Goal: Task Accomplishment & Management: Complete application form

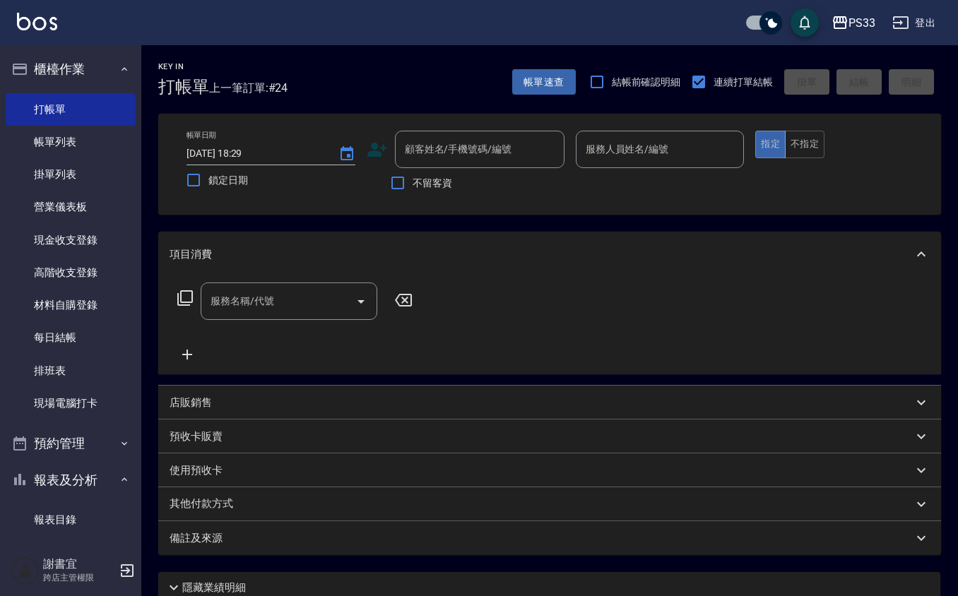
click at [379, 148] on icon at bounding box center [377, 149] width 21 height 21
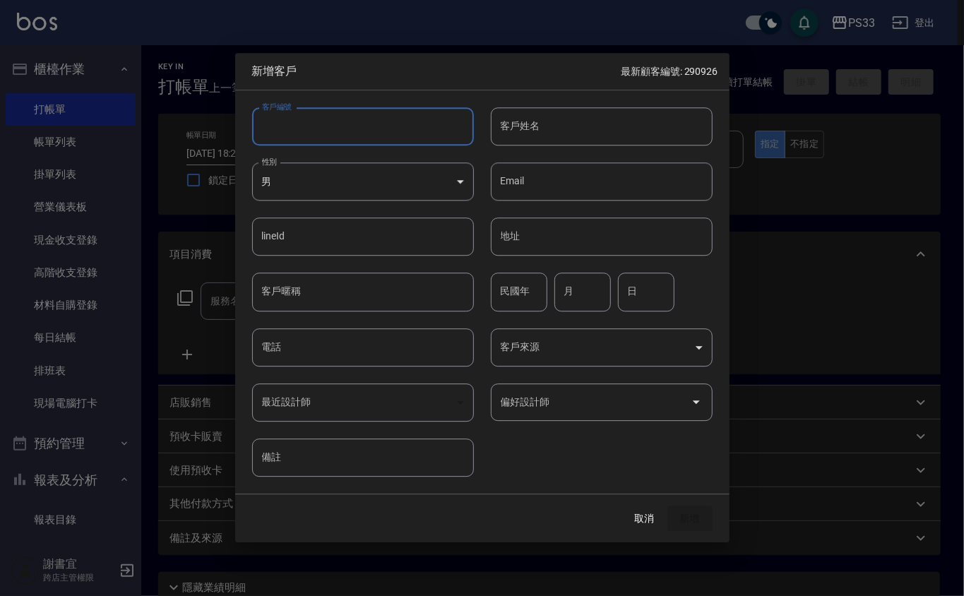
click at [376, 129] on input "客戶編號" at bounding box center [363, 126] width 222 height 38
type input "060128"
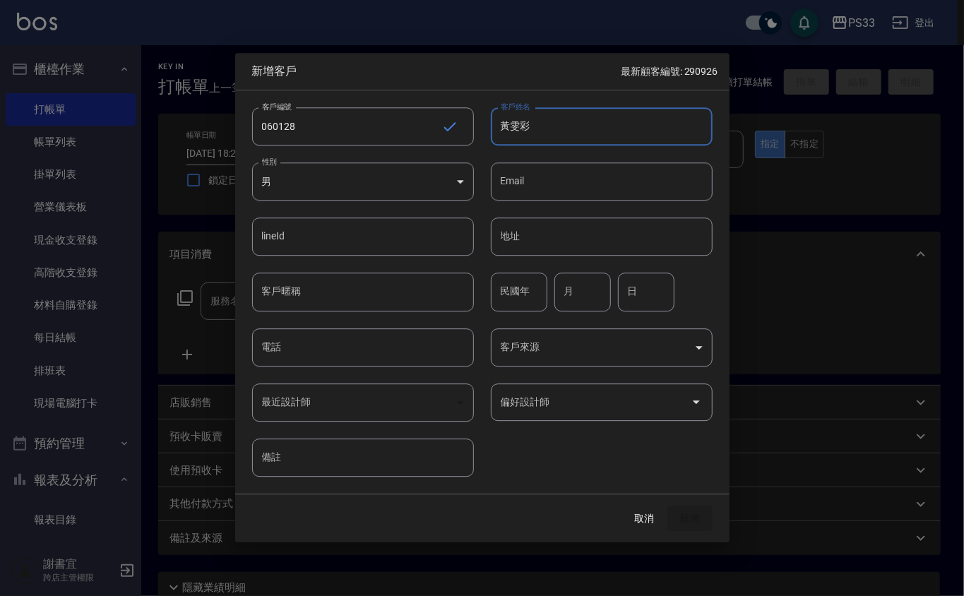
type input "黃雯彩"
type input "74"
type input "1"
type input "28"
type input "3"
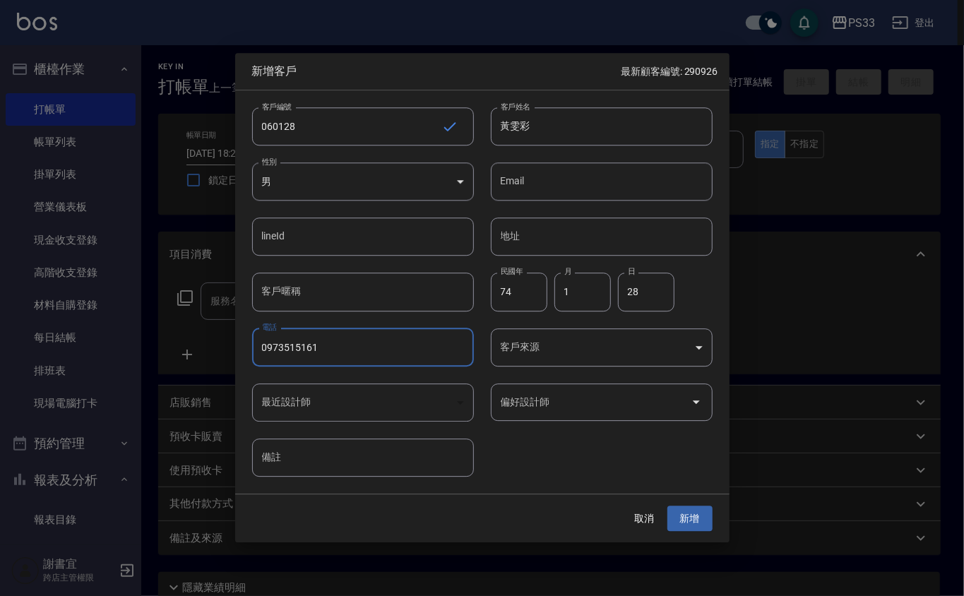
type input "0973515161"
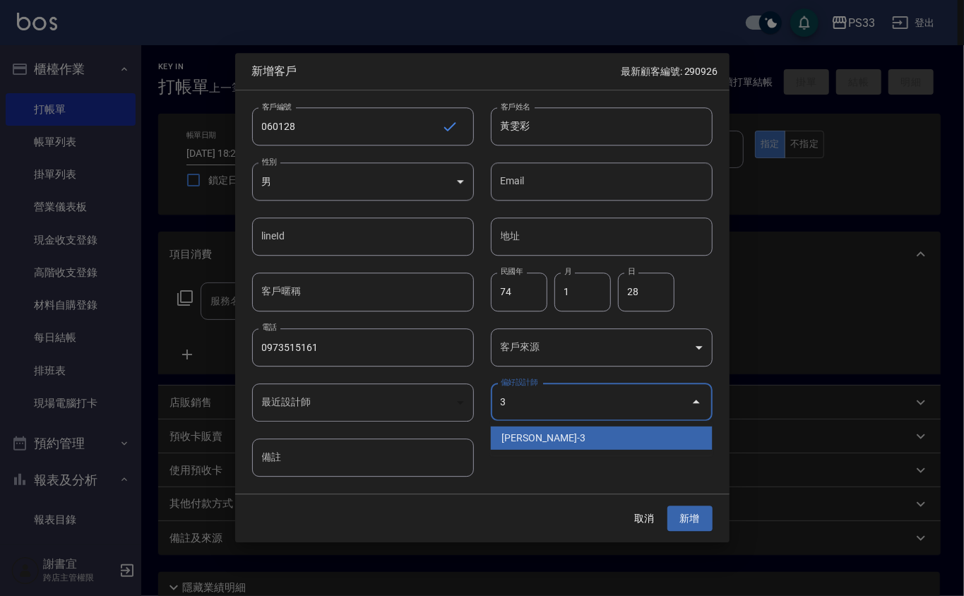
type input "[PERSON_NAME]"
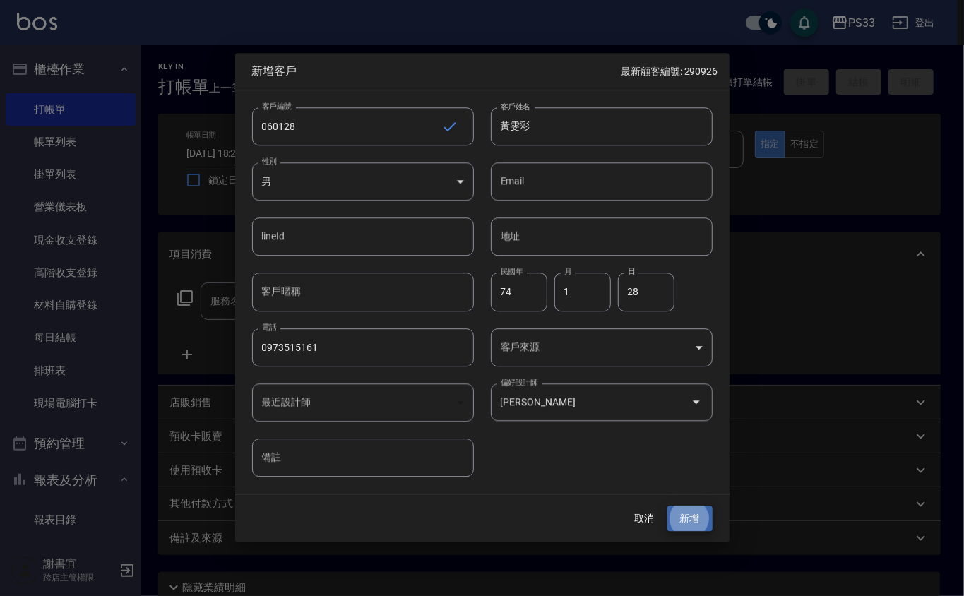
click at [667, 506] on button "新增" at bounding box center [689, 519] width 45 height 26
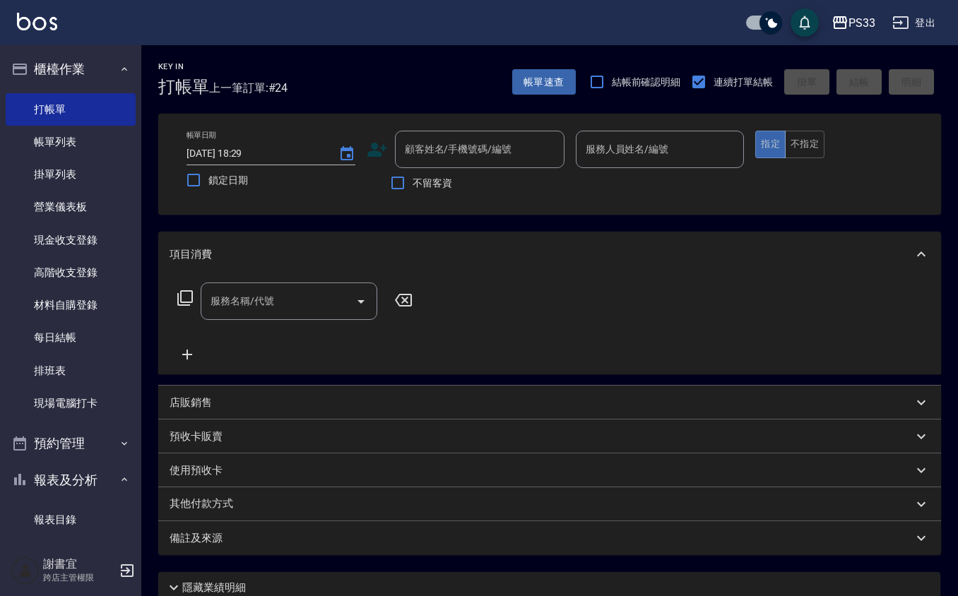
click at [368, 156] on icon at bounding box center [377, 150] width 20 height 14
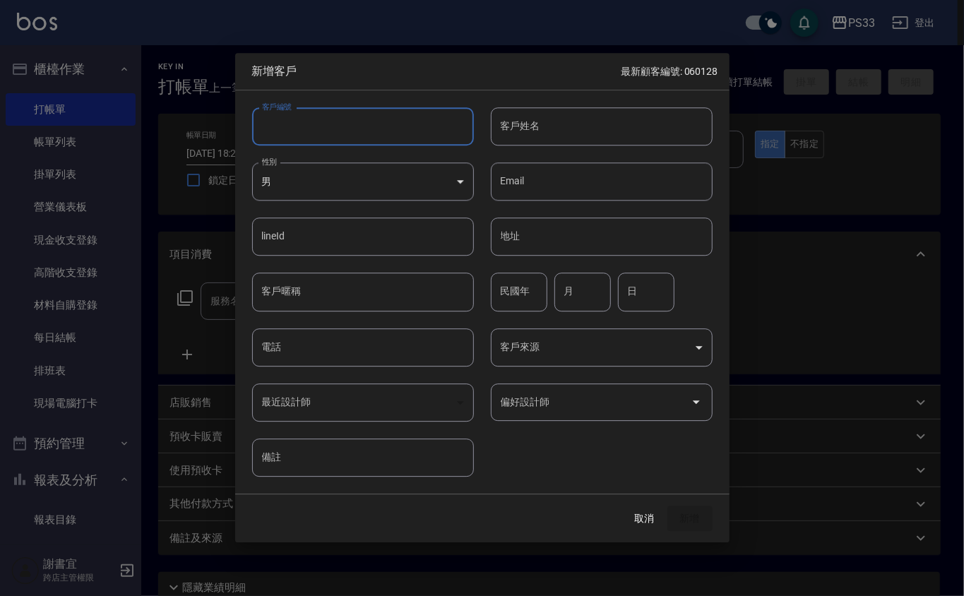
click at [379, 142] on input "客戶編號" at bounding box center [363, 126] width 222 height 38
type input "060416"
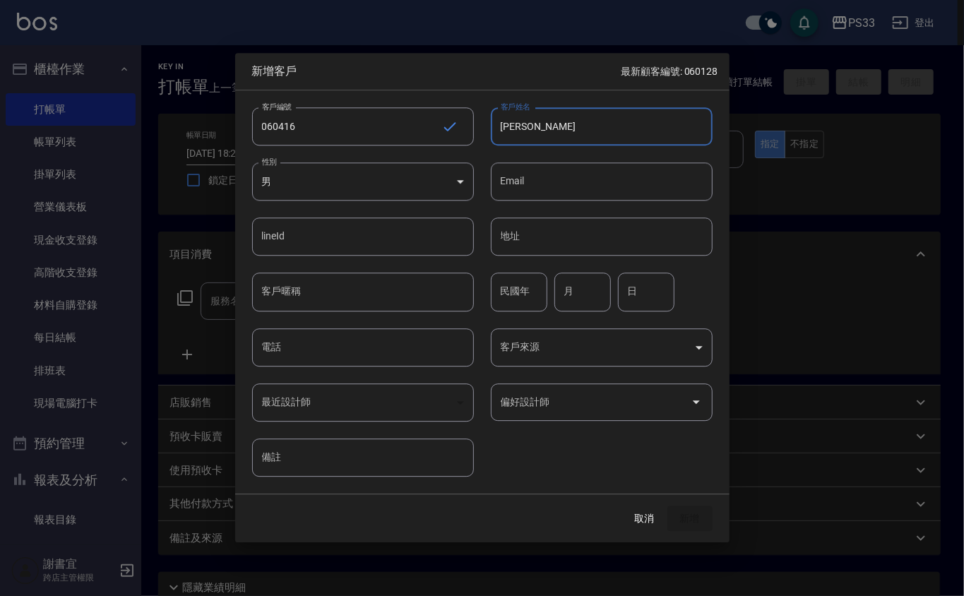
type input "[PERSON_NAME]"
type input "82"
type input "4"
type input "16"
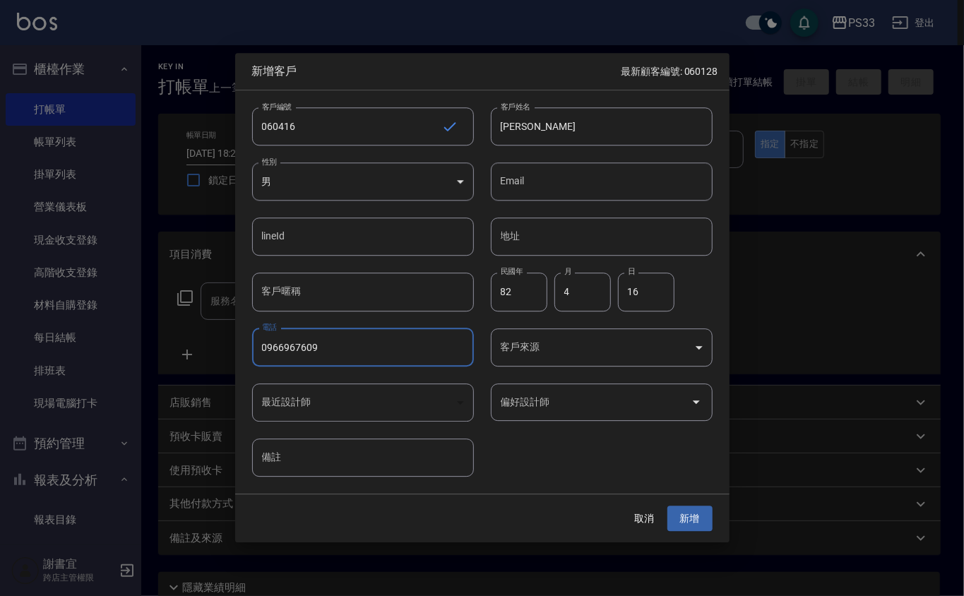
type input "0966967609"
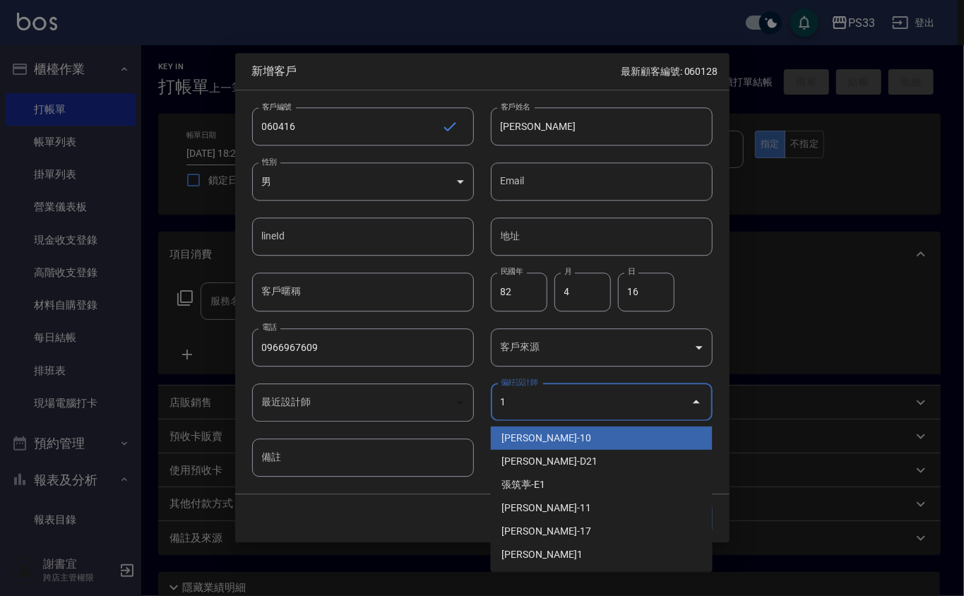
type input "邱潔汝"
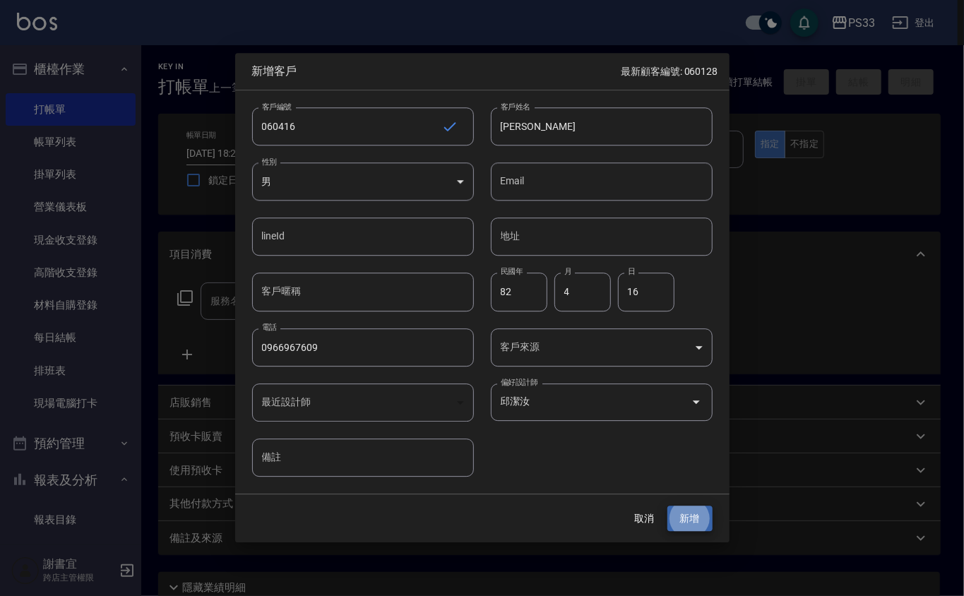
click at [667, 506] on button "新增" at bounding box center [689, 519] width 45 height 26
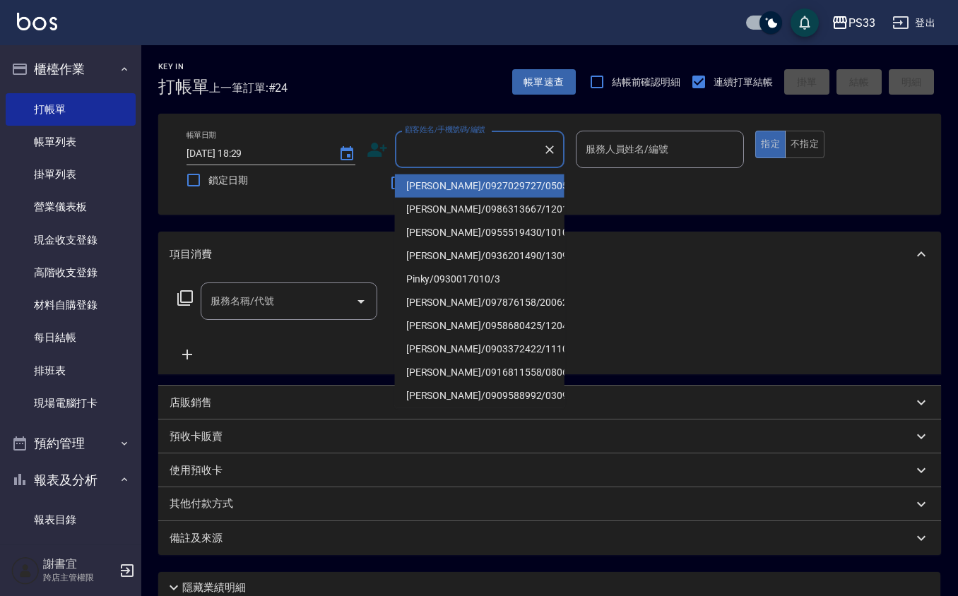
click at [503, 136] on div "顧客姓名/手機號碼/編號" at bounding box center [480, 149] width 170 height 37
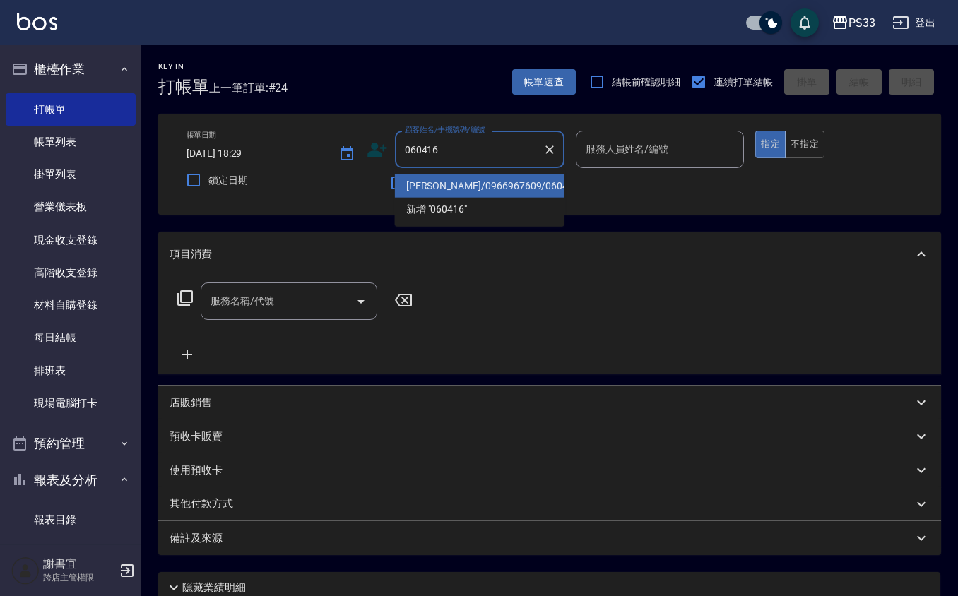
type input "[PERSON_NAME]/0966967609/060416"
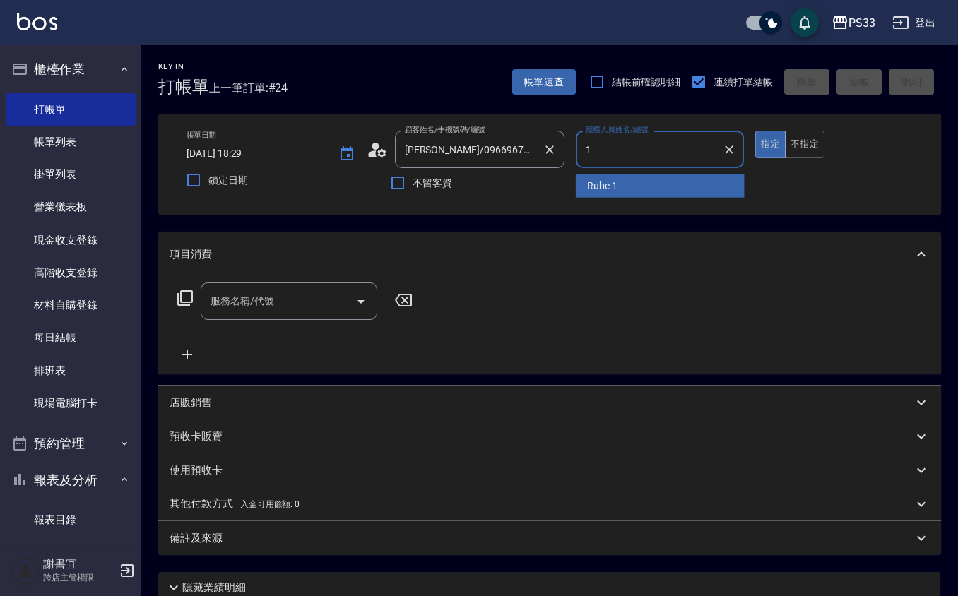
type input "Rube-1"
type button "true"
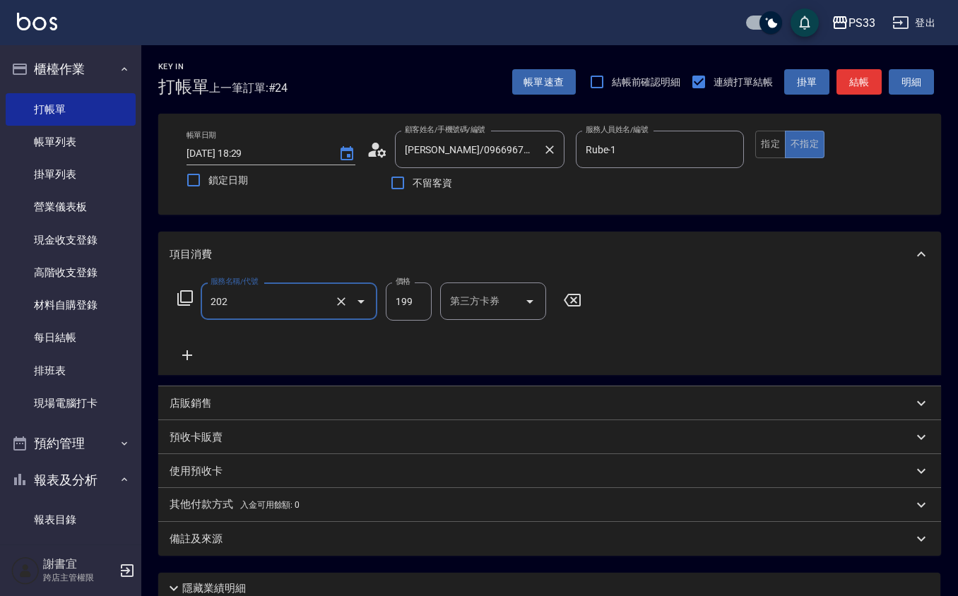
type input "不指定單剪(202)"
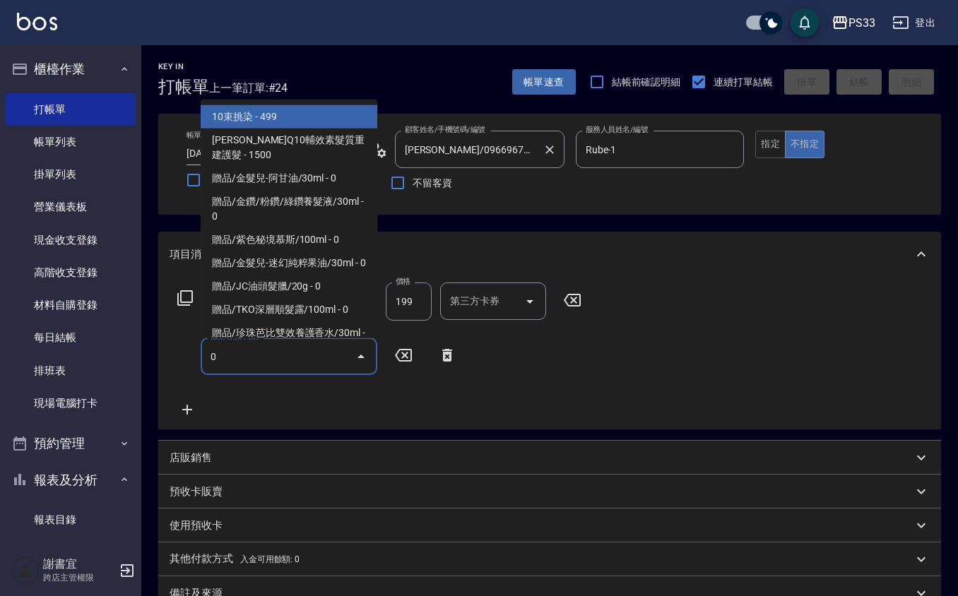
type input "06"
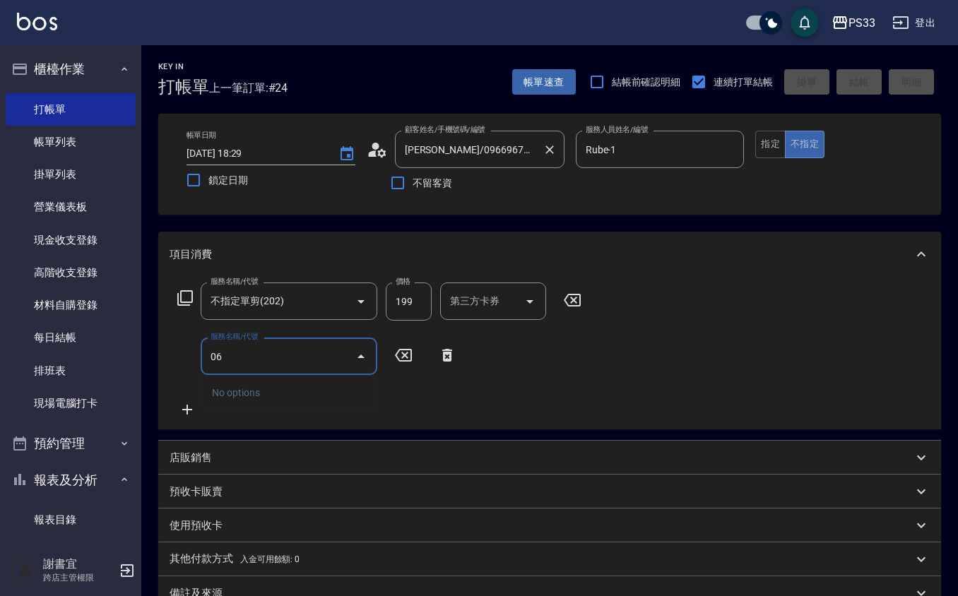
type input "[DATE] 19:39"
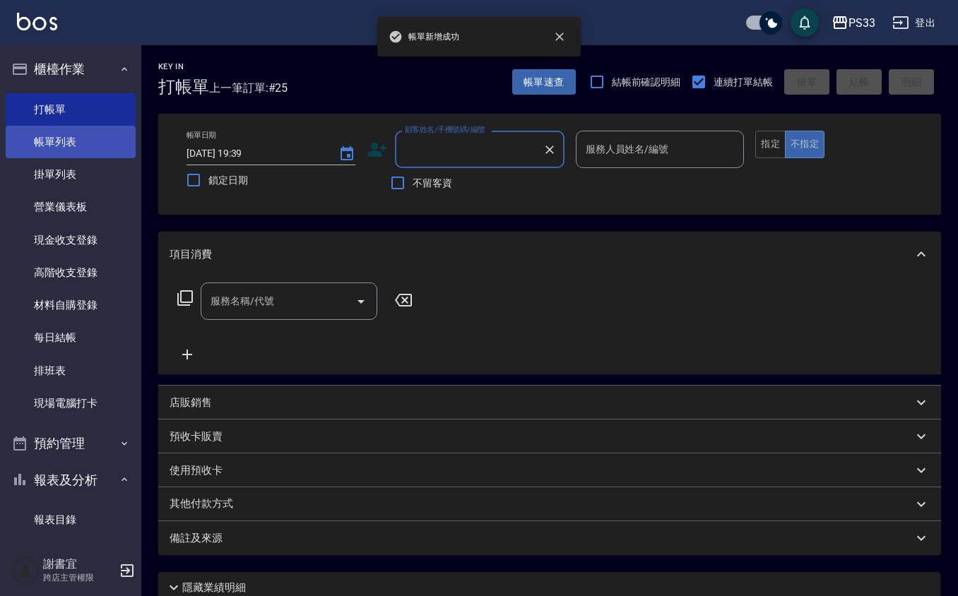
click at [105, 140] on link "帳單列表" at bounding box center [71, 142] width 130 height 32
click at [103, 136] on link "帳單列表" at bounding box center [71, 142] width 130 height 32
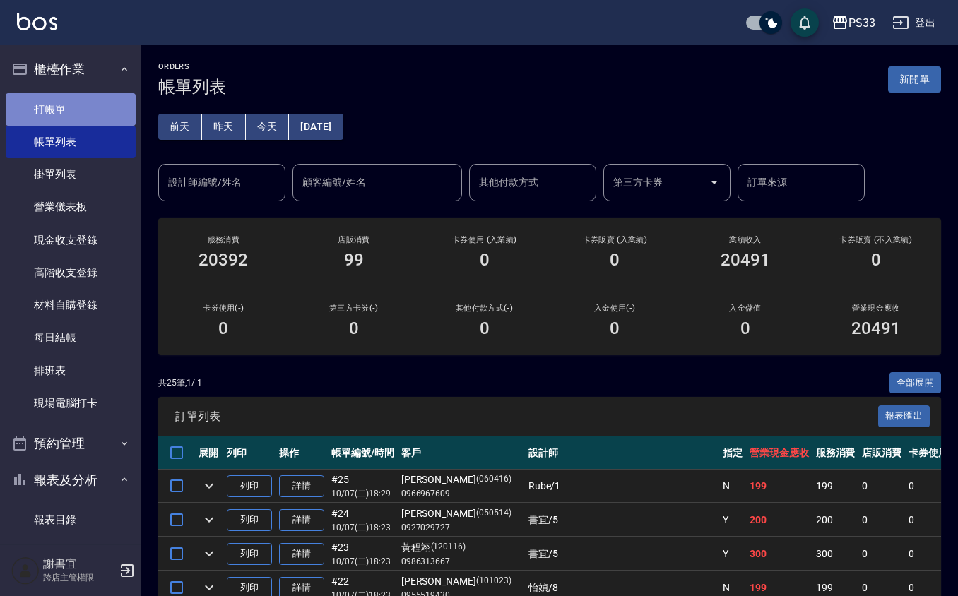
click at [71, 97] on link "打帳單" at bounding box center [71, 109] width 130 height 32
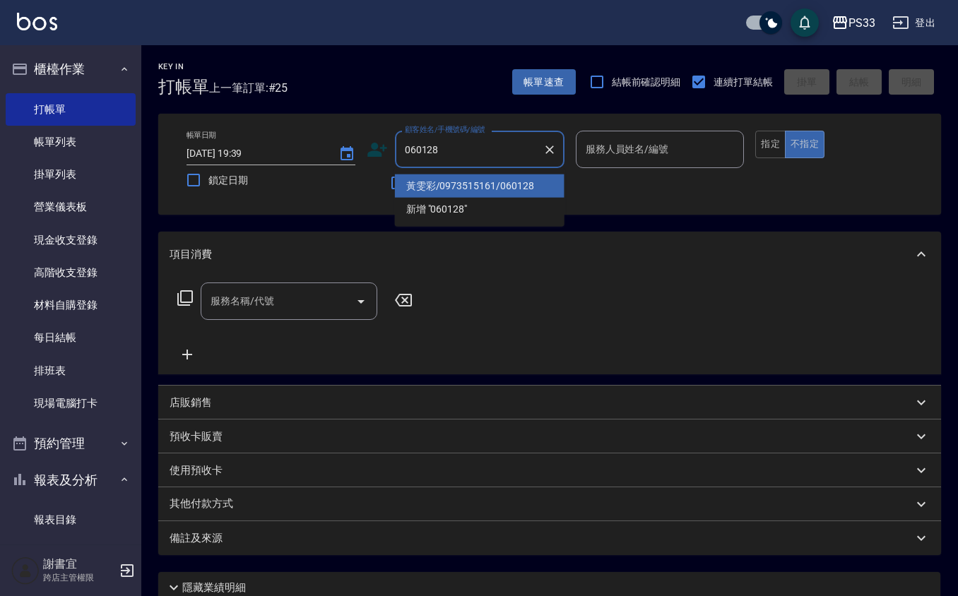
type input "黃雯彩/0973515161/060128"
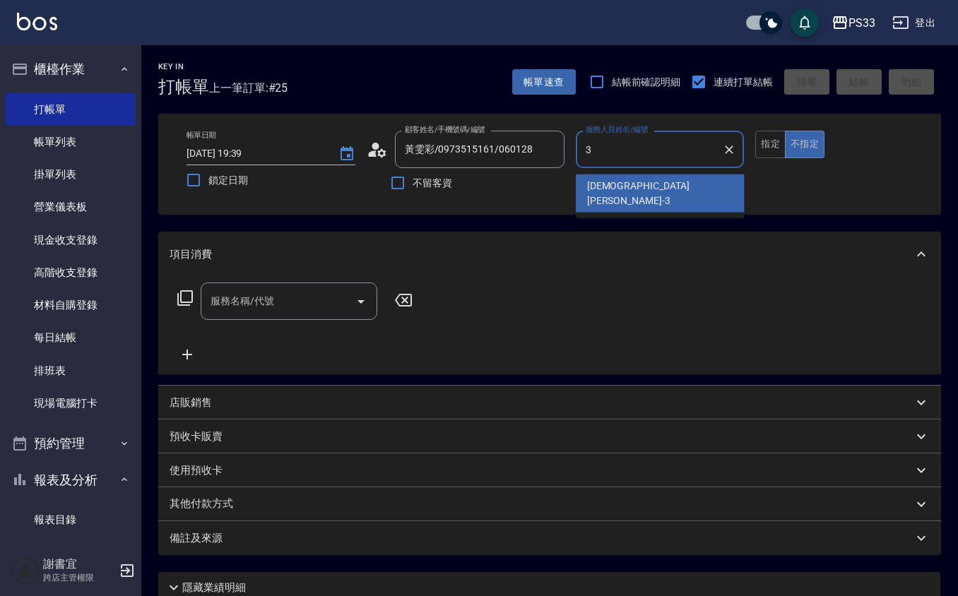
type input "[PERSON_NAME]-3"
type button "false"
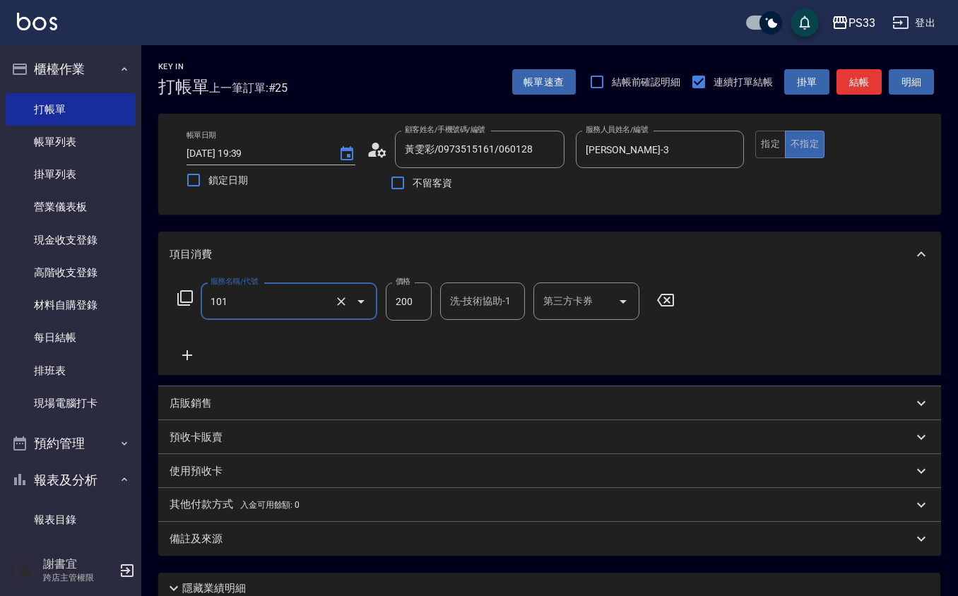
type input "洗髮(101)"
type input "[PERSON_NAME]-22"
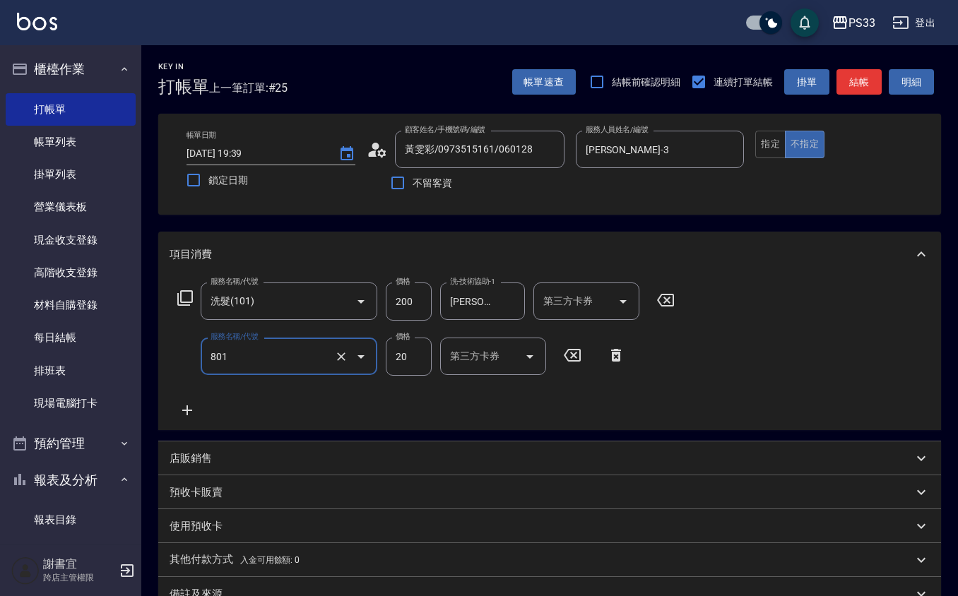
type input "潤絲(801)"
type input "10"
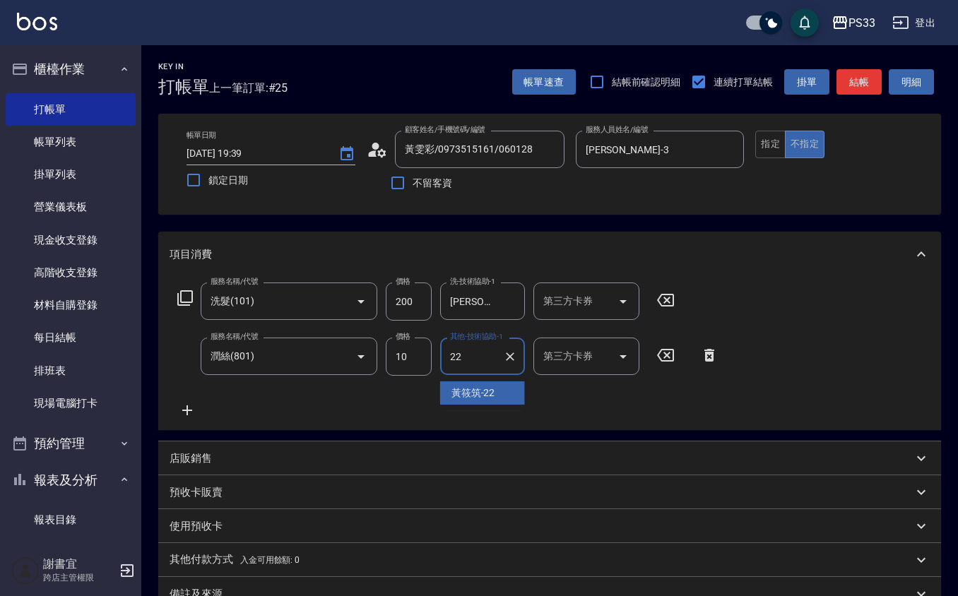
type input "[PERSON_NAME]-22"
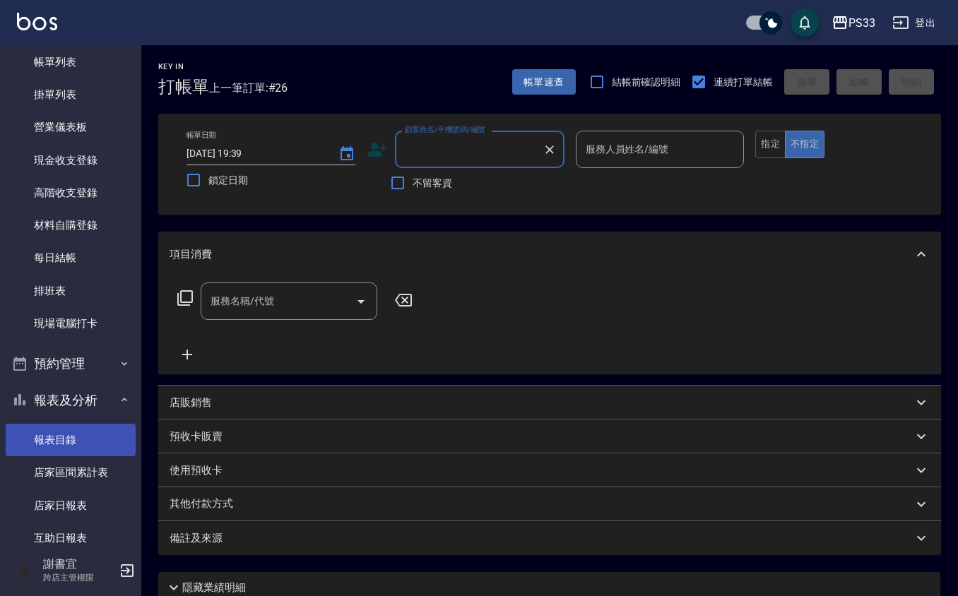
scroll to position [188, 0]
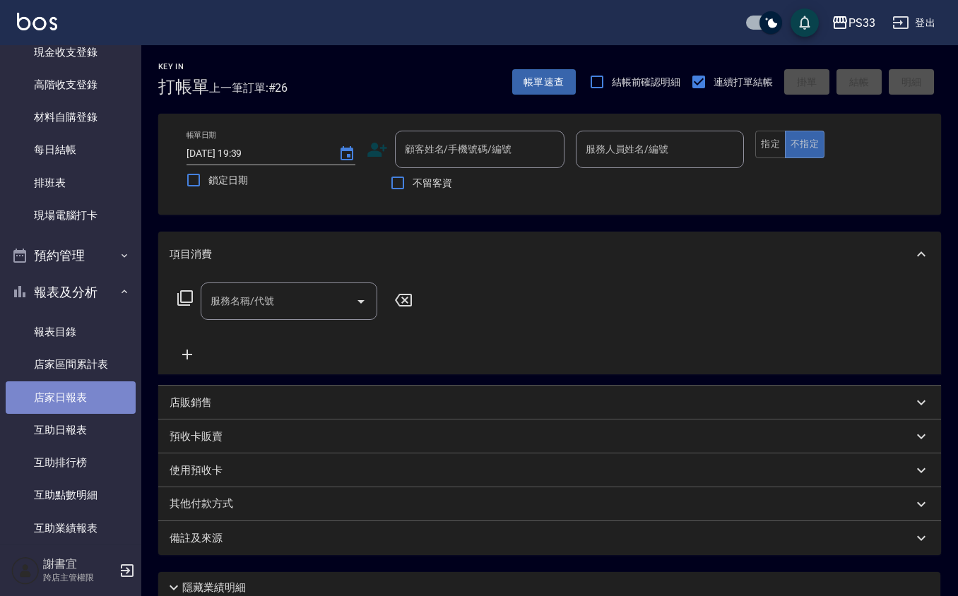
click at [94, 399] on link "店家日報表" at bounding box center [71, 397] width 130 height 32
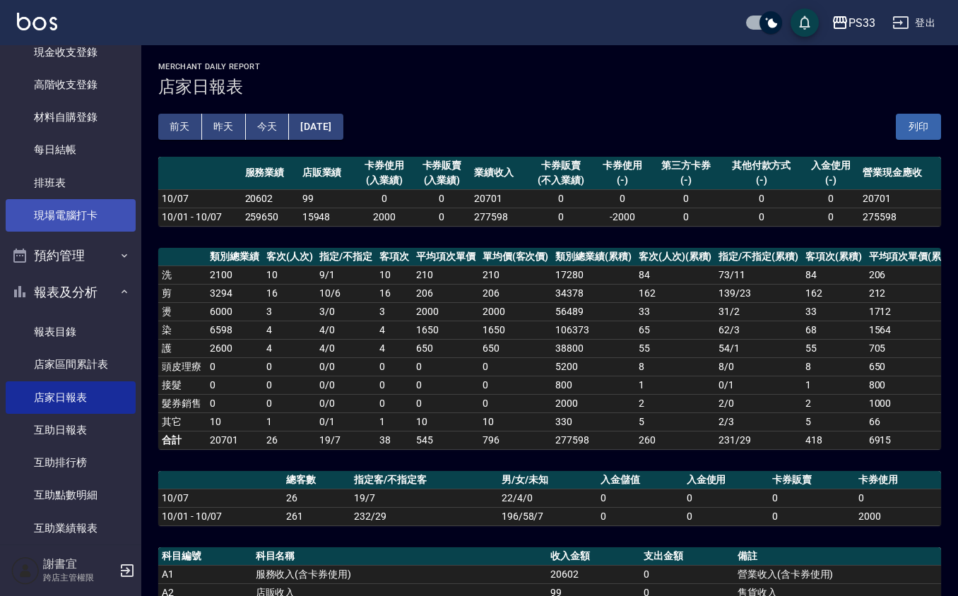
click at [82, 208] on link "現場電腦打卡" at bounding box center [71, 215] width 130 height 32
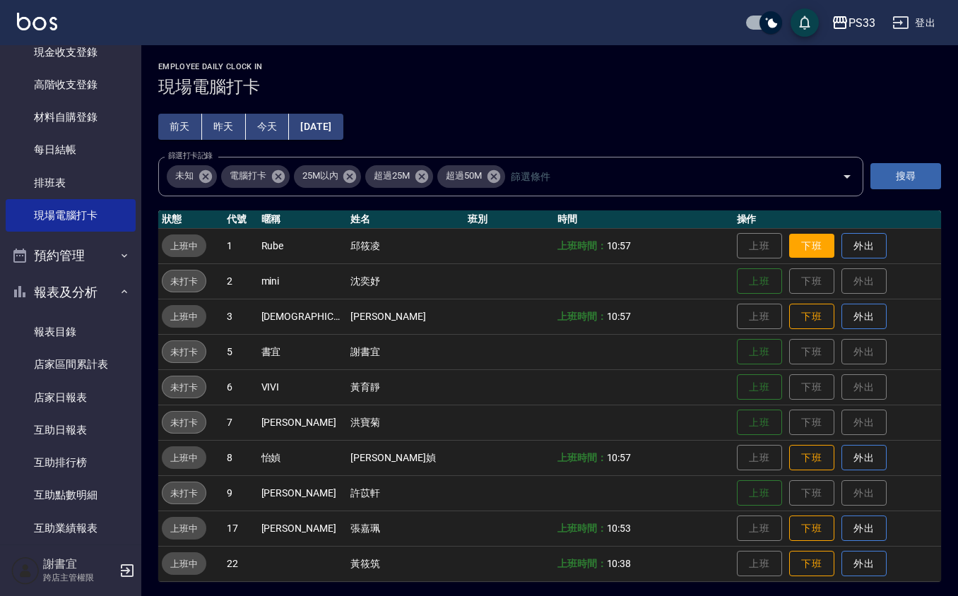
click at [789, 237] on button "下班" at bounding box center [811, 246] width 45 height 25
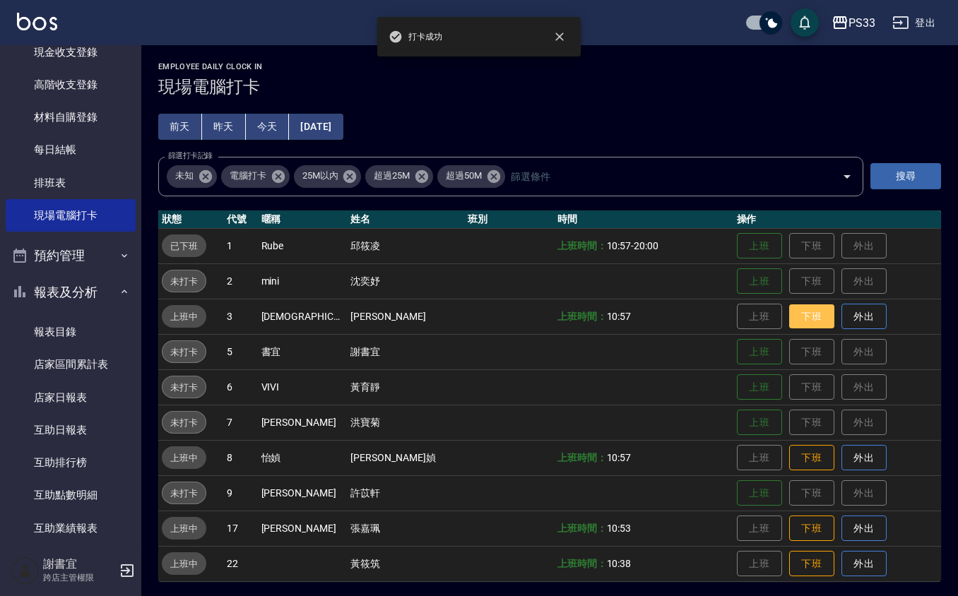
click at [802, 311] on button "下班" at bounding box center [811, 316] width 45 height 25
click at [789, 453] on button "下班" at bounding box center [811, 458] width 45 height 25
click at [795, 541] on td "上班 下班 外出" at bounding box center [837, 528] width 208 height 35
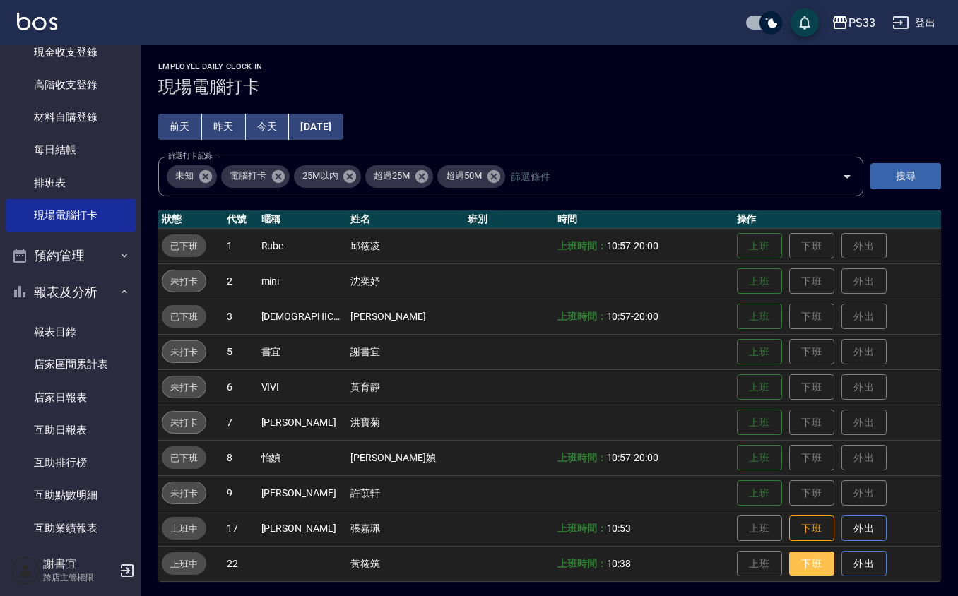
click at [789, 566] on button "下班" at bounding box center [811, 564] width 45 height 25
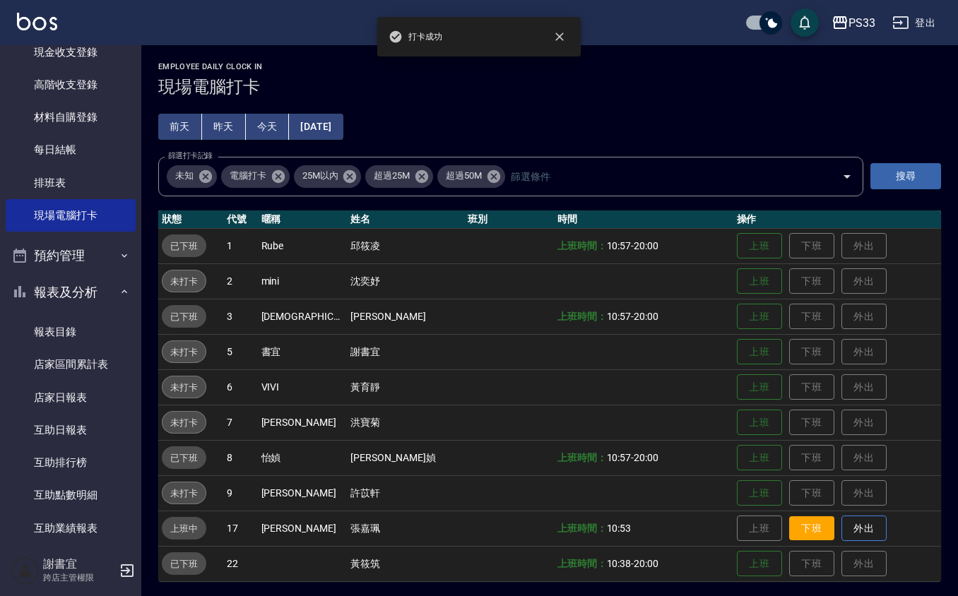
click at [803, 523] on button "下班" at bounding box center [811, 528] width 45 height 25
